Goal: Task Accomplishment & Management: Complete application form

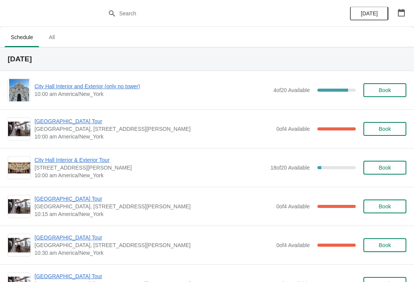
click at [107, 85] on span "City Hall Interior and Exterior (only no tower)" at bounding box center [152, 86] width 235 height 8
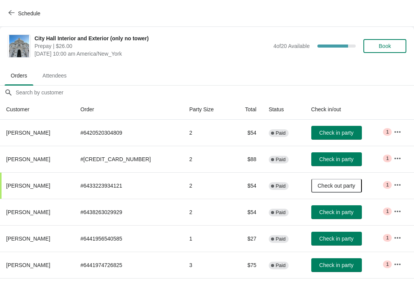
click at [396, 46] on span "Book" at bounding box center [384, 46] width 29 height 6
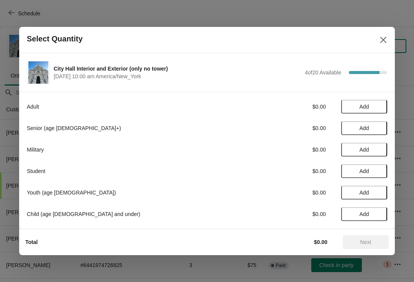
click at [374, 105] on span "Add" at bounding box center [364, 107] width 32 height 6
click at [380, 105] on icon at bounding box center [377, 107] width 8 height 8
click at [360, 241] on span "Next" at bounding box center [365, 242] width 11 height 6
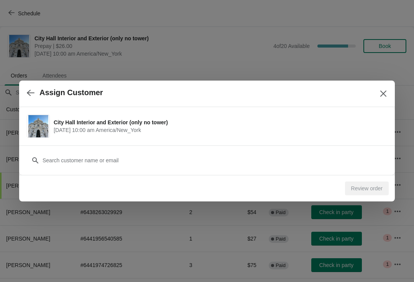
click at [33, 90] on icon "button" at bounding box center [31, 93] width 8 height 8
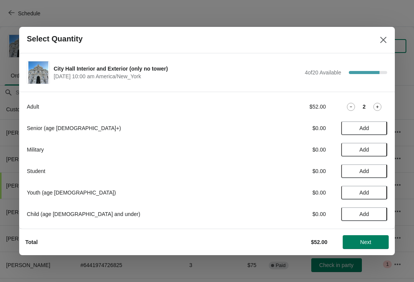
click at [353, 108] on icon at bounding box center [351, 107] width 8 height 8
click at [373, 152] on span "Add" at bounding box center [364, 149] width 32 height 6
click at [366, 241] on span "Next" at bounding box center [365, 242] width 11 height 6
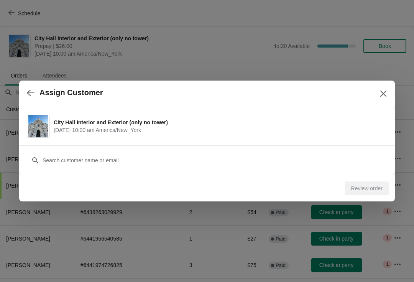
click at [133, 148] on div "Customer" at bounding box center [207, 156] width 360 height 21
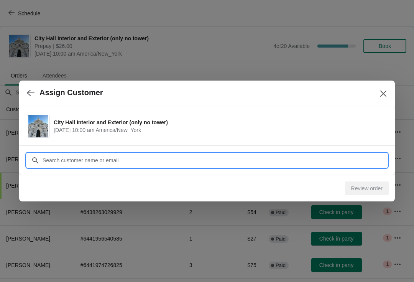
click at [127, 163] on input "Customer" at bounding box center [214, 160] width 345 height 14
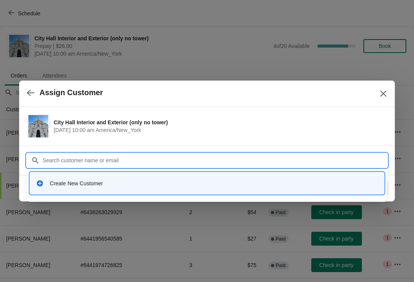
click at [74, 183] on div "Create New Customer" at bounding box center [214, 183] width 328 height 8
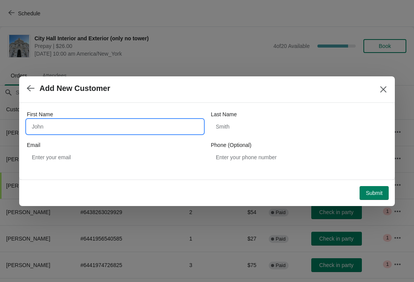
click at [112, 128] on input "First Name" at bounding box center [115, 127] width 176 height 14
type input "[PERSON_NAME]"
click at [267, 138] on div "First Name [PERSON_NAME] Last Name Email Phone (Optional)" at bounding box center [207, 137] width 360 height 54
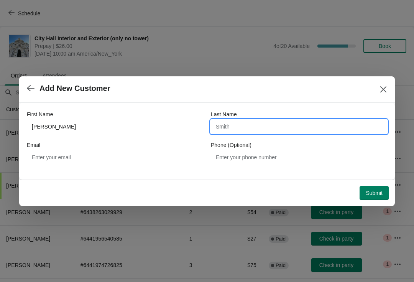
click at [268, 125] on input "Last Name" at bounding box center [299, 127] width 176 height 14
type input "[PERSON_NAME]"
click at [385, 188] on button "Submit" at bounding box center [374, 193] width 29 height 14
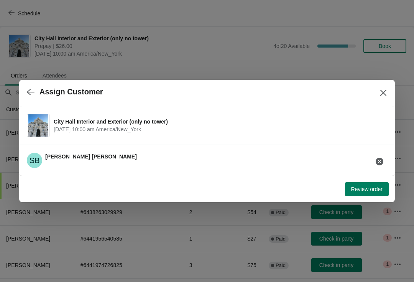
click at [368, 195] on button "Review order" at bounding box center [367, 189] width 44 height 14
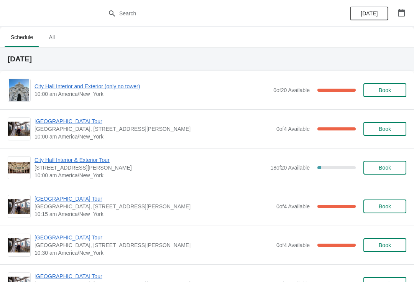
click at [104, 85] on span "City Hall Interior and Exterior (only no tower)" at bounding box center [152, 86] width 235 height 8
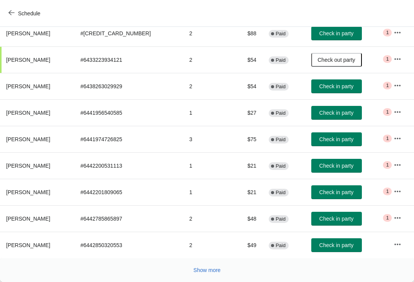
scroll to position [126, 0]
click at [337, 245] on span "Check in party" at bounding box center [336, 245] width 34 height 6
